Goal: Information Seeking & Learning: Learn about a topic

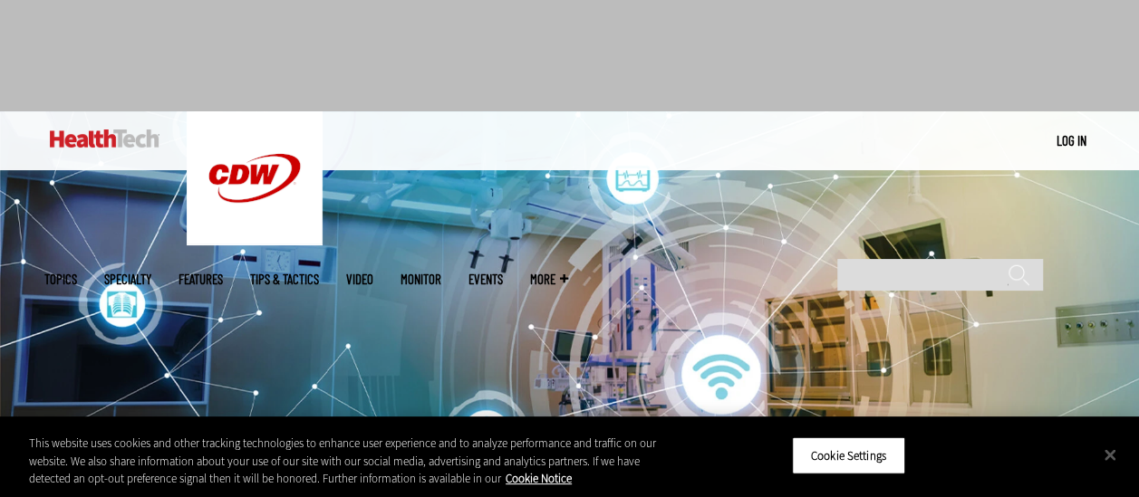
scroll to position [91, 0]
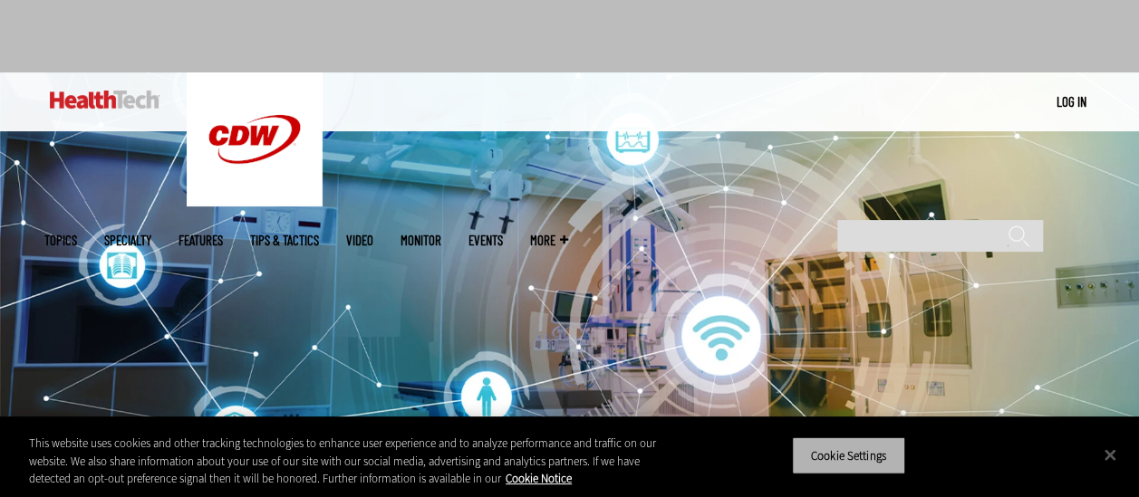
click at [850, 445] on button "Cookie Settings" at bounding box center [848, 456] width 113 height 38
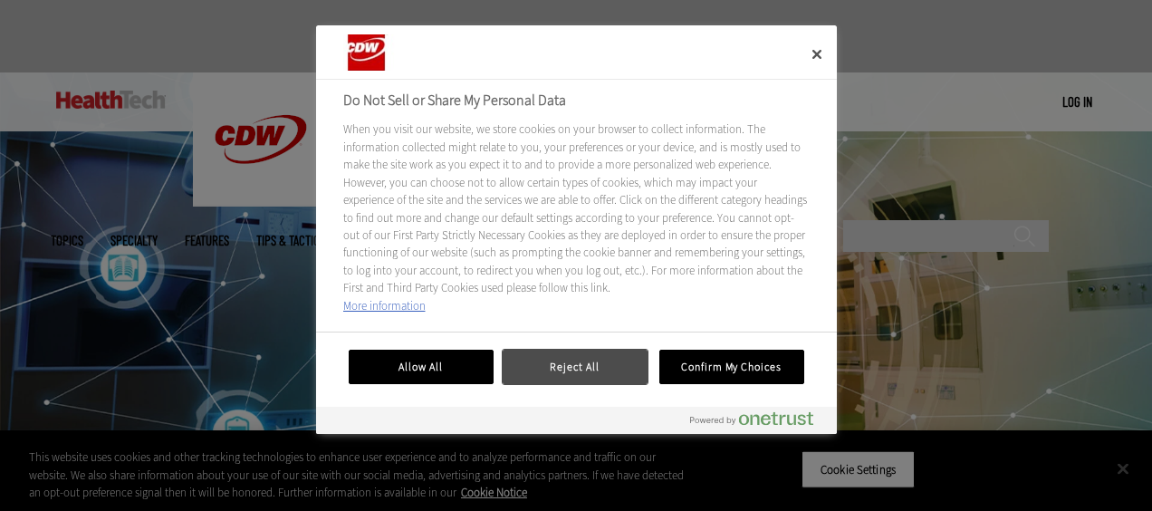
click at [596, 357] on button "Reject All" at bounding box center [575, 367] width 145 height 34
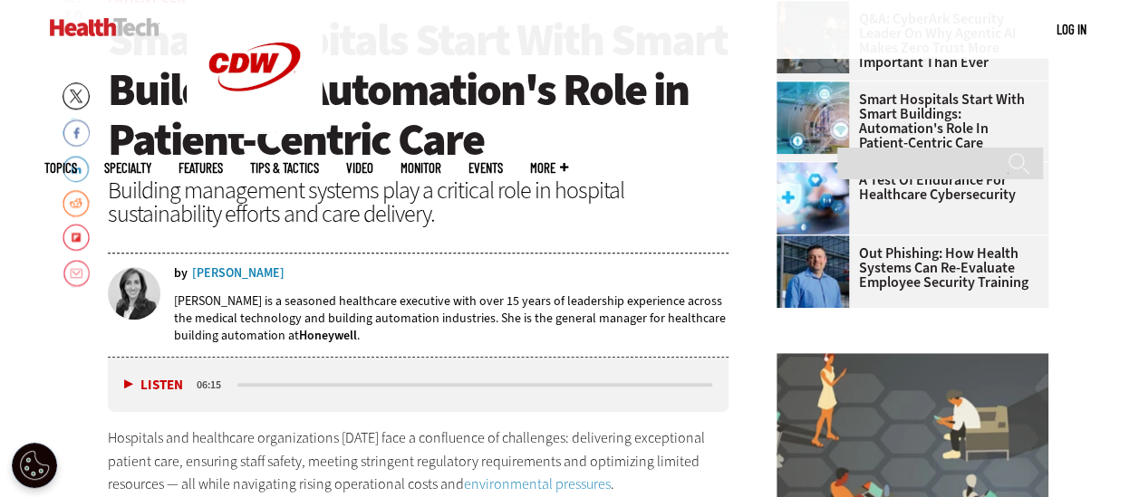
scroll to position [725, 0]
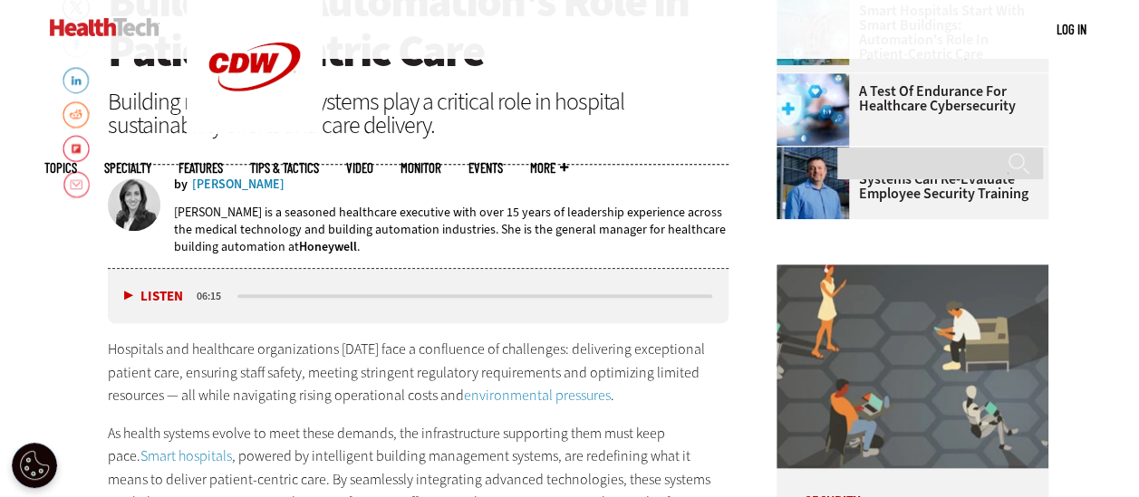
click at [130, 292] on button "Listen" at bounding box center [153, 297] width 59 height 14
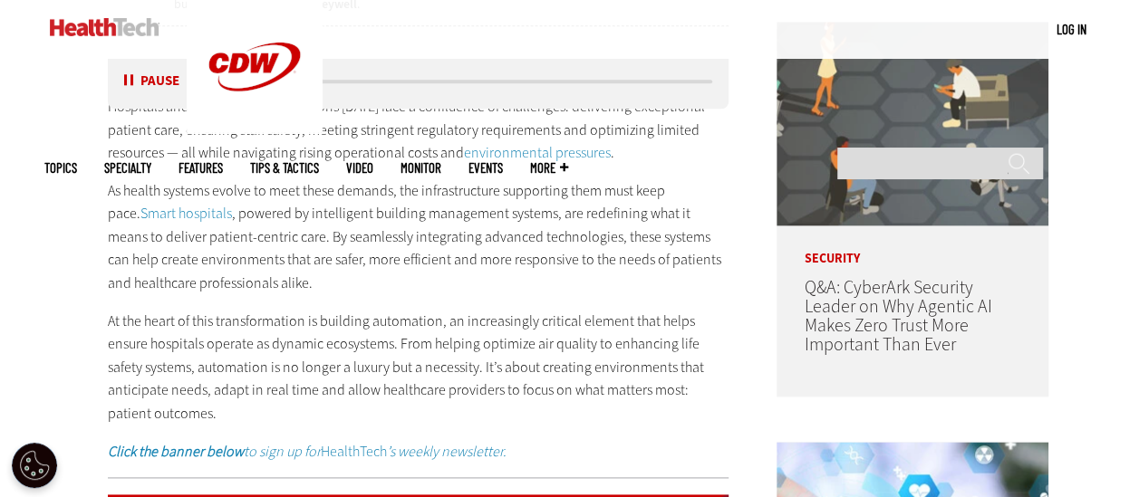
scroll to position [996, 0]
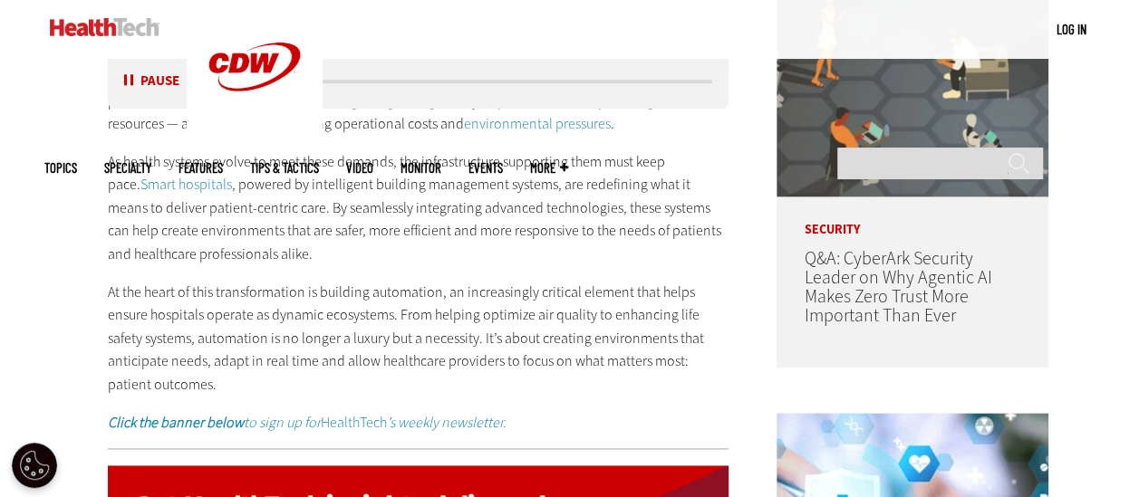
click at [132, 77] on button "Pause" at bounding box center [152, 82] width 56 height 14
click at [123, 72] on div "Listen Pause" at bounding box center [157, 82] width 72 height 20
click at [129, 80] on button "Listen" at bounding box center [153, 82] width 59 height 14
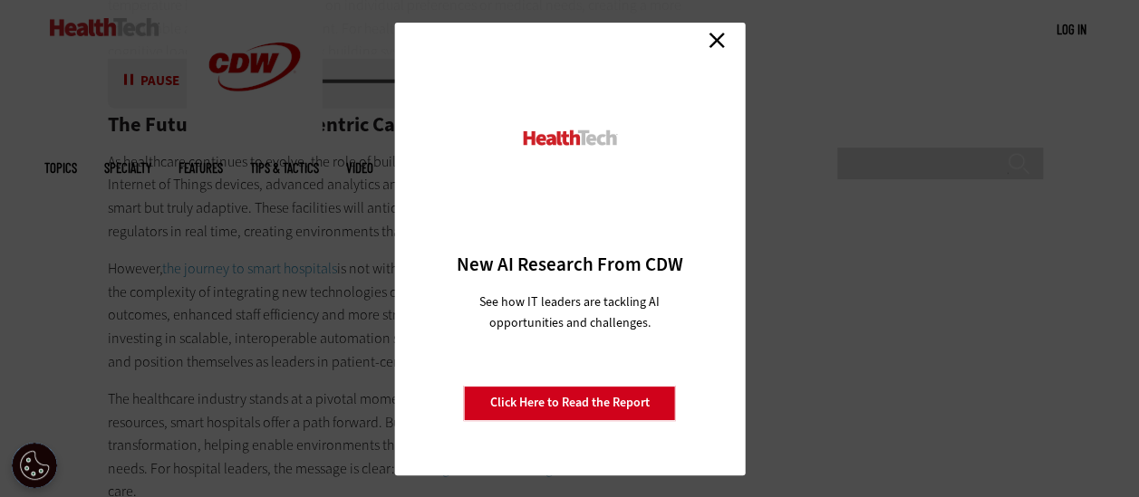
scroll to position [2536, 0]
click at [730, 37] on div "Close New AI Research From CDW See how IT leaders are tackling AI opportunities…" at bounding box center [569, 249] width 351 height 453
click at [714, 39] on link "Close" at bounding box center [716, 40] width 27 height 27
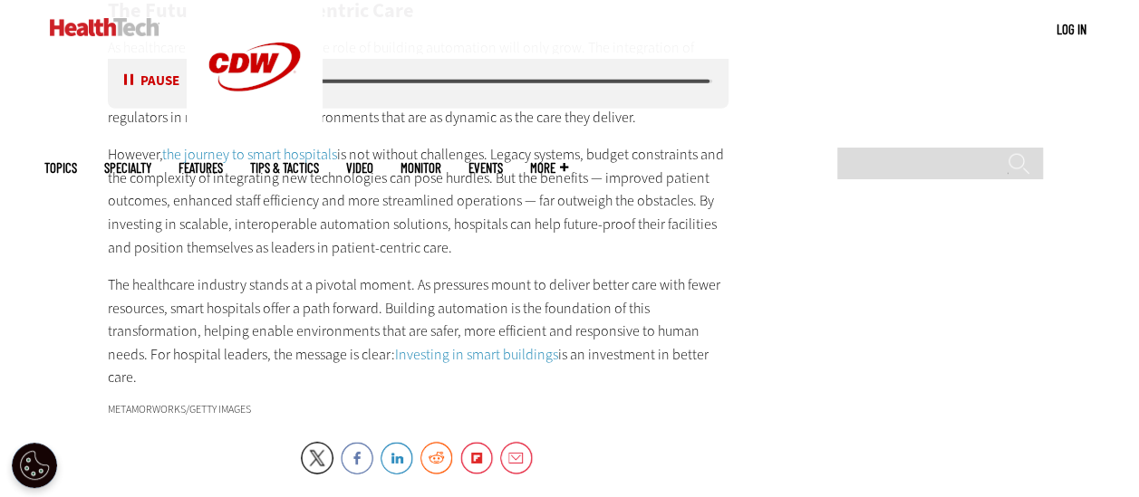
scroll to position [2627, 0]
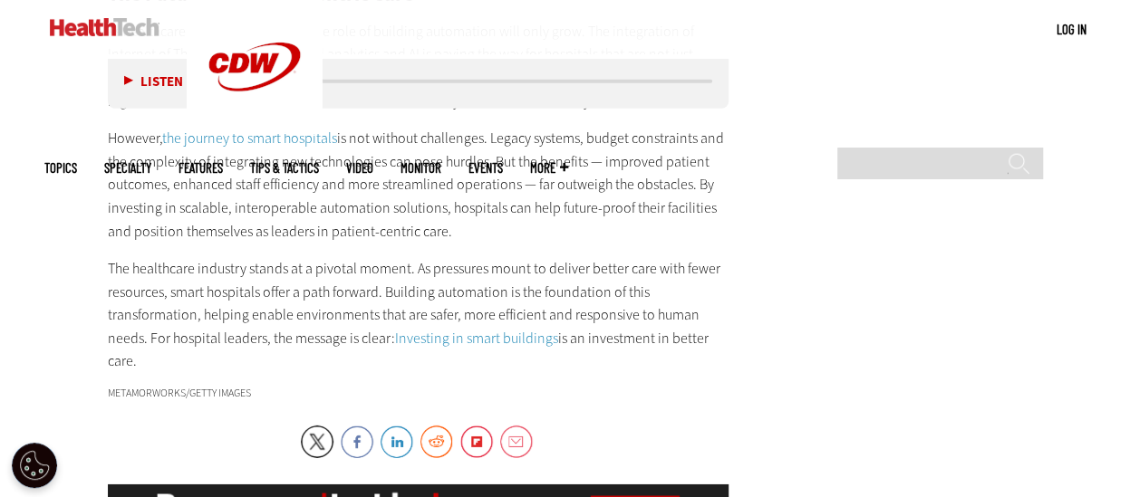
click at [514, 426] on link "Email" at bounding box center [516, 442] width 33 height 33
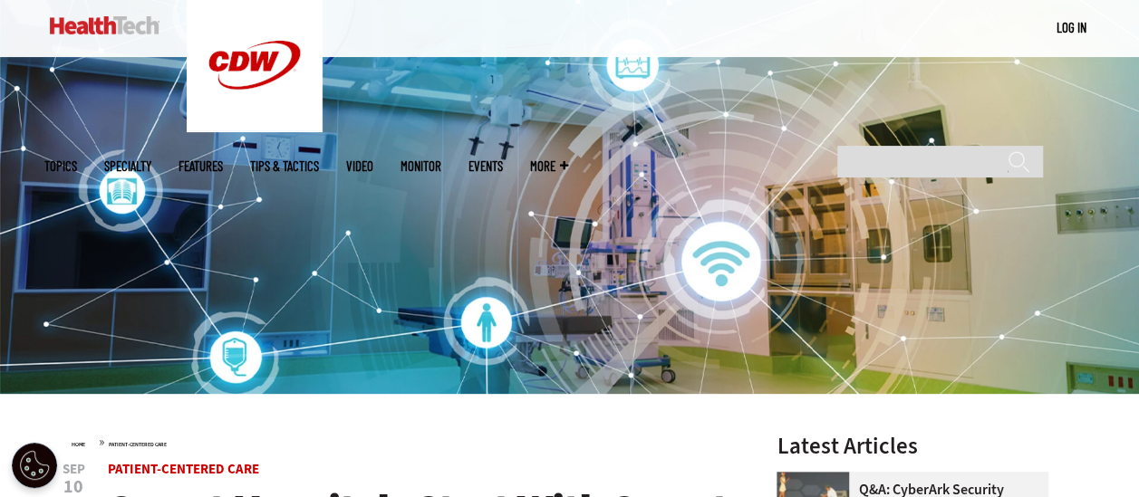
scroll to position [0, 0]
